Goal: Transaction & Acquisition: Download file/media

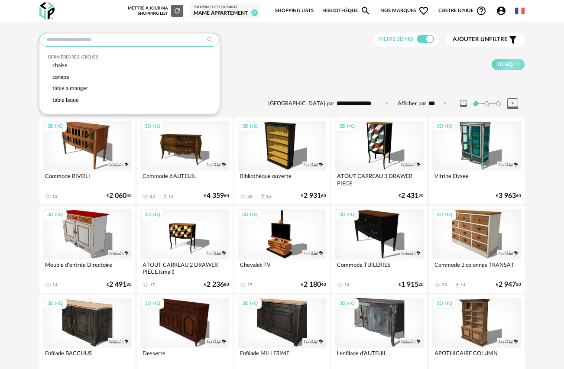
click at [93, 37] on input "text" at bounding box center [129, 40] width 180 height 14
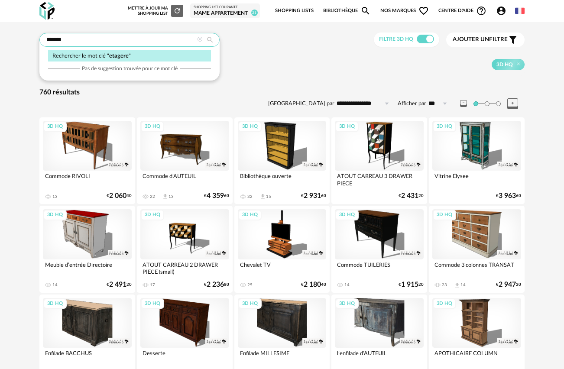
type input "*******"
type input "**********"
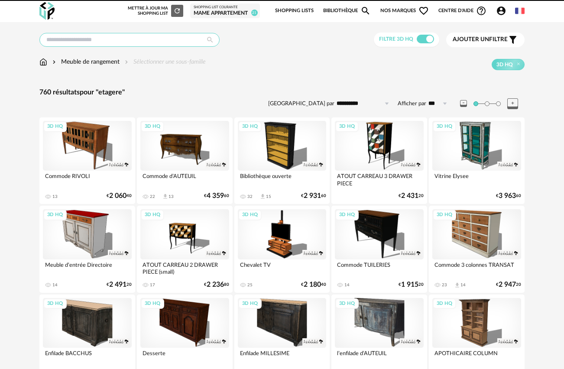
type input "*******"
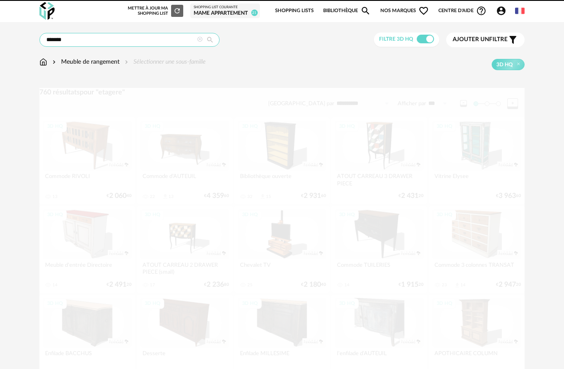
click at [107, 40] on input "*******" at bounding box center [129, 40] width 180 height 14
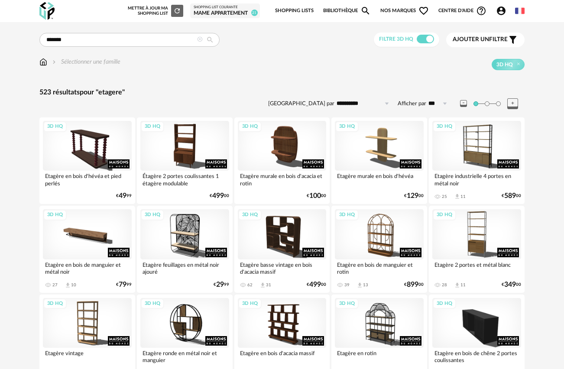
click at [280, 59] on div "3D HQ" at bounding box center [322, 64] width 404 height 11
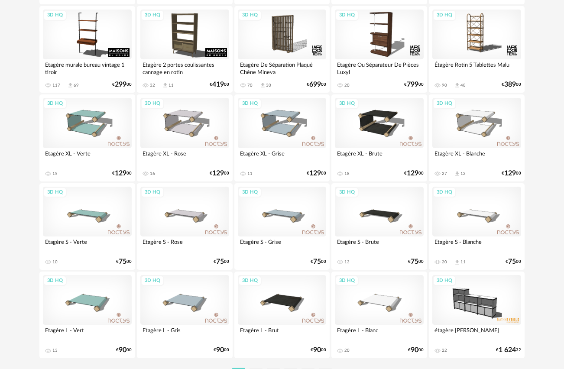
scroll to position [1572, 0]
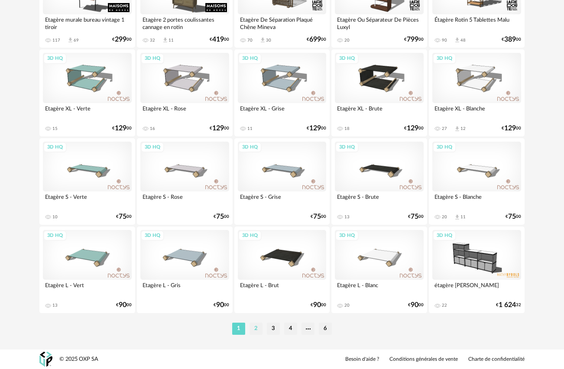
click at [257, 327] on li "2" at bounding box center [256, 329] width 13 height 12
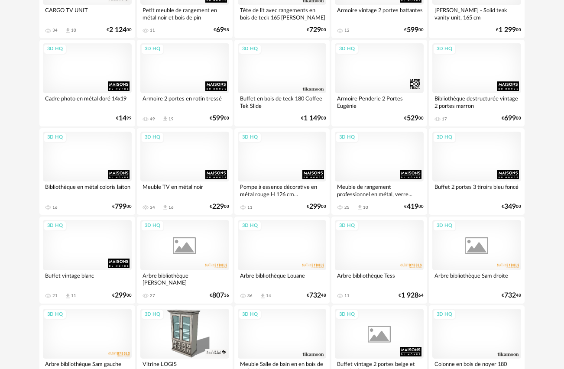
scroll to position [1572, 0]
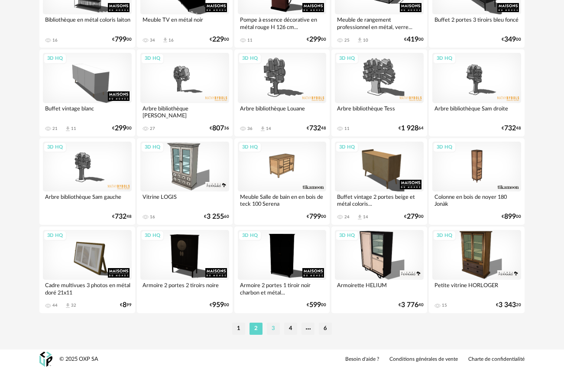
click at [272, 330] on li "3" at bounding box center [273, 329] width 13 height 12
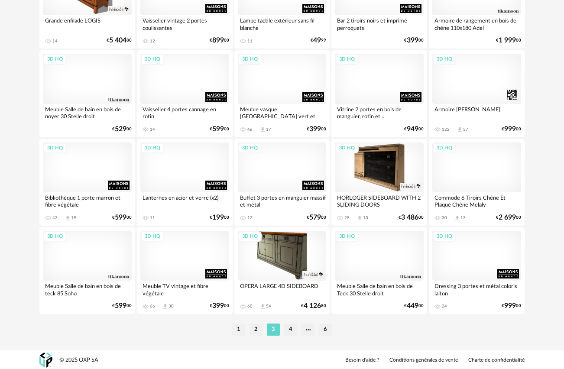
scroll to position [1572, 0]
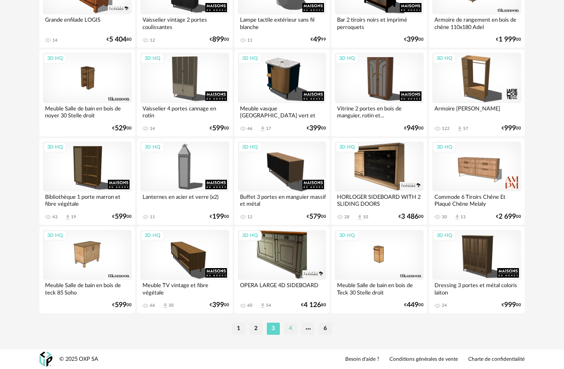
click at [289, 330] on li "4" at bounding box center [290, 329] width 13 height 12
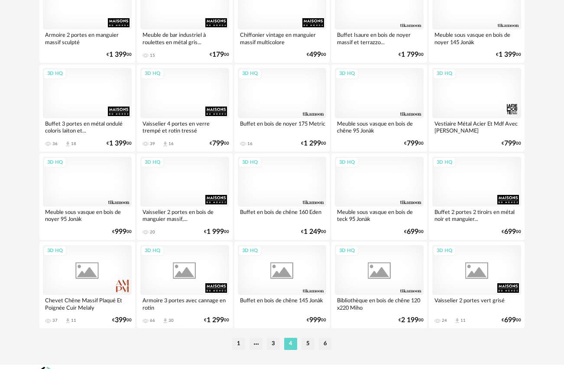
scroll to position [1572, 0]
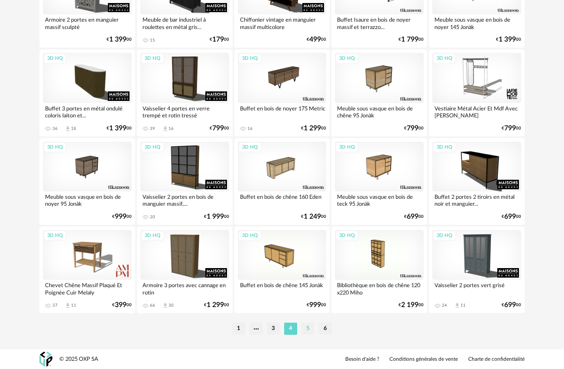
click at [309, 330] on li "5" at bounding box center [308, 329] width 13 height 12
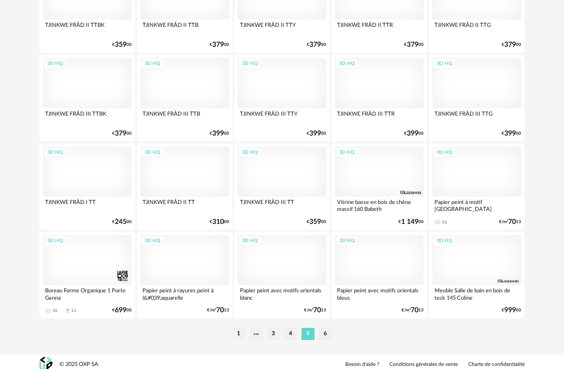
scroll to position [1572, 0]
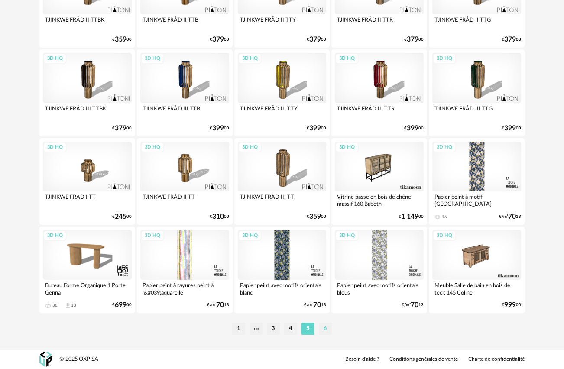
click at [323, 330] on li "6" at bounding box center [325, 329] width 13 height 12
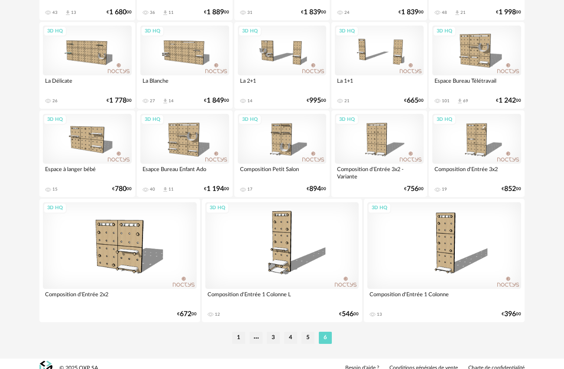
scroll to position [281, 0]
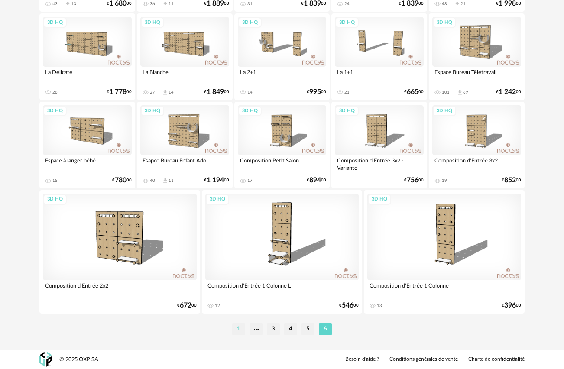
click at [238, 327] on li "1" at bounding box center [238, 329] width 13 height 12
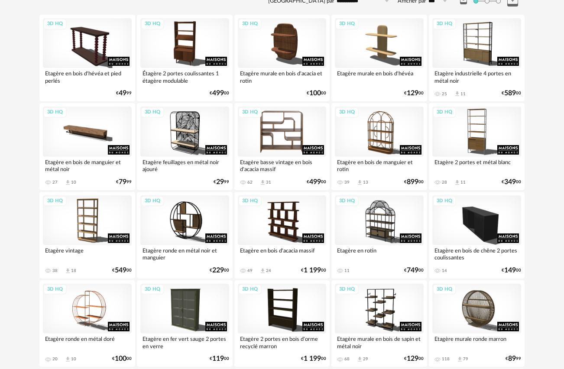
scroll to position [202, 0]
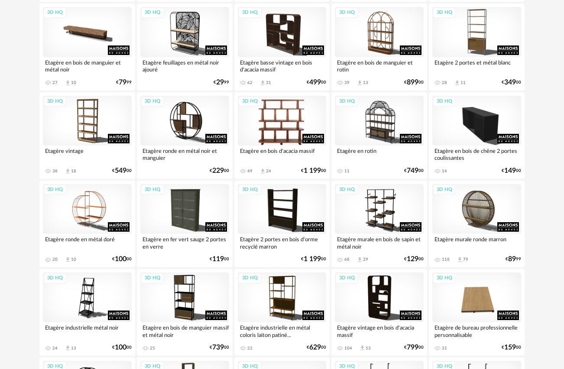
click at [288, 114] on div "3D HQ" at bounding box center [282, 121] width 89 height 50
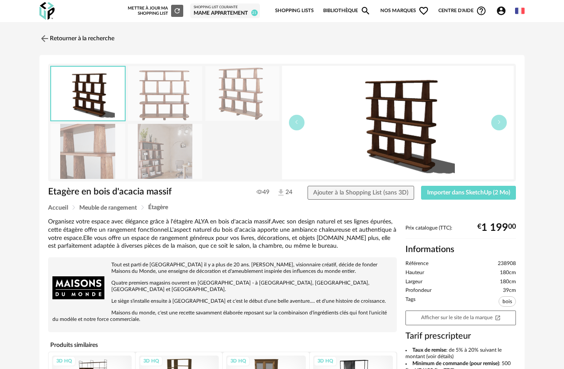
click at [151, 147] on img at bounding box center [165, 151] width 75 height 55
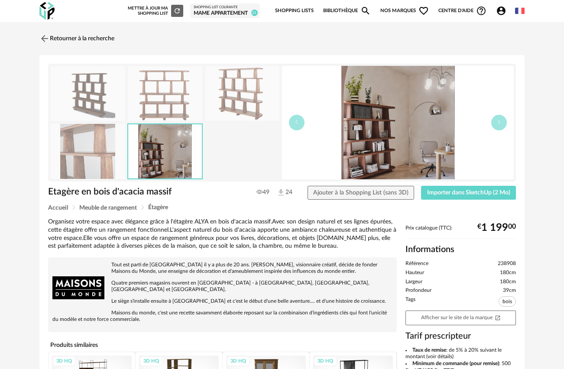
click at [232, 93] on img at bounding box center [242, 93] width 75 height 55
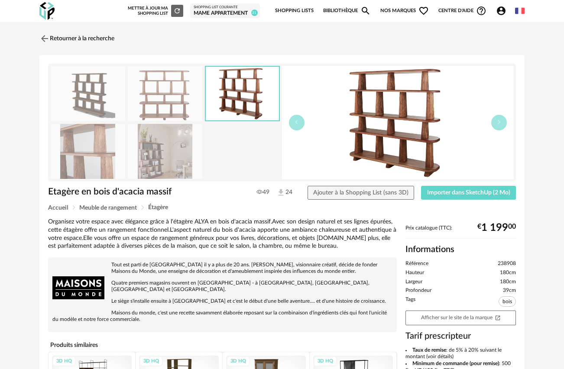
click at [176, 88] on img at bounding box center [165, 93] width 75 height 55
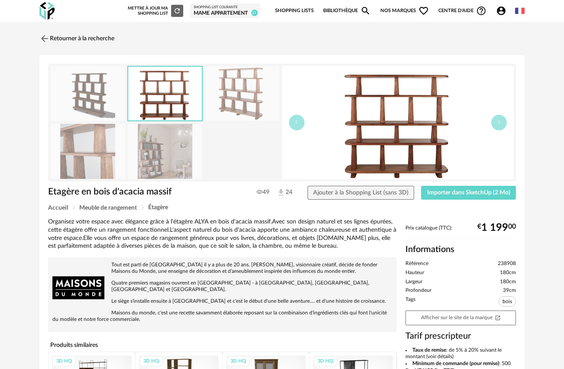
click at [149, 156] on img at bounding box center [165, 151] width 75 height 55
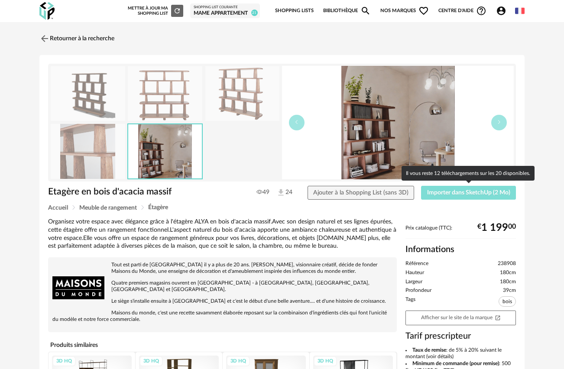
click at [453, 194] on span "Importer dans SketchUp (2 Mo)" at bounding box center [468, 193] width 83 height 6
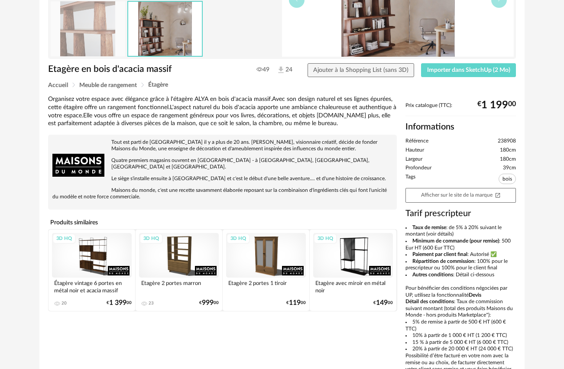
scroll to position [137, 0]
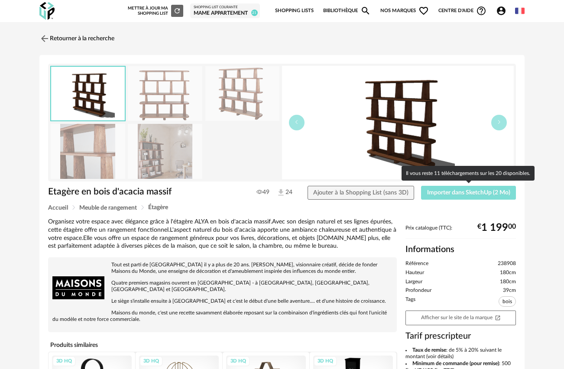
click at [445, 193] on span "Importer dans SketchUp (2 Mo)" at bounding box center [468, 193] width 83 height 6
